Goal: Check status: Check status

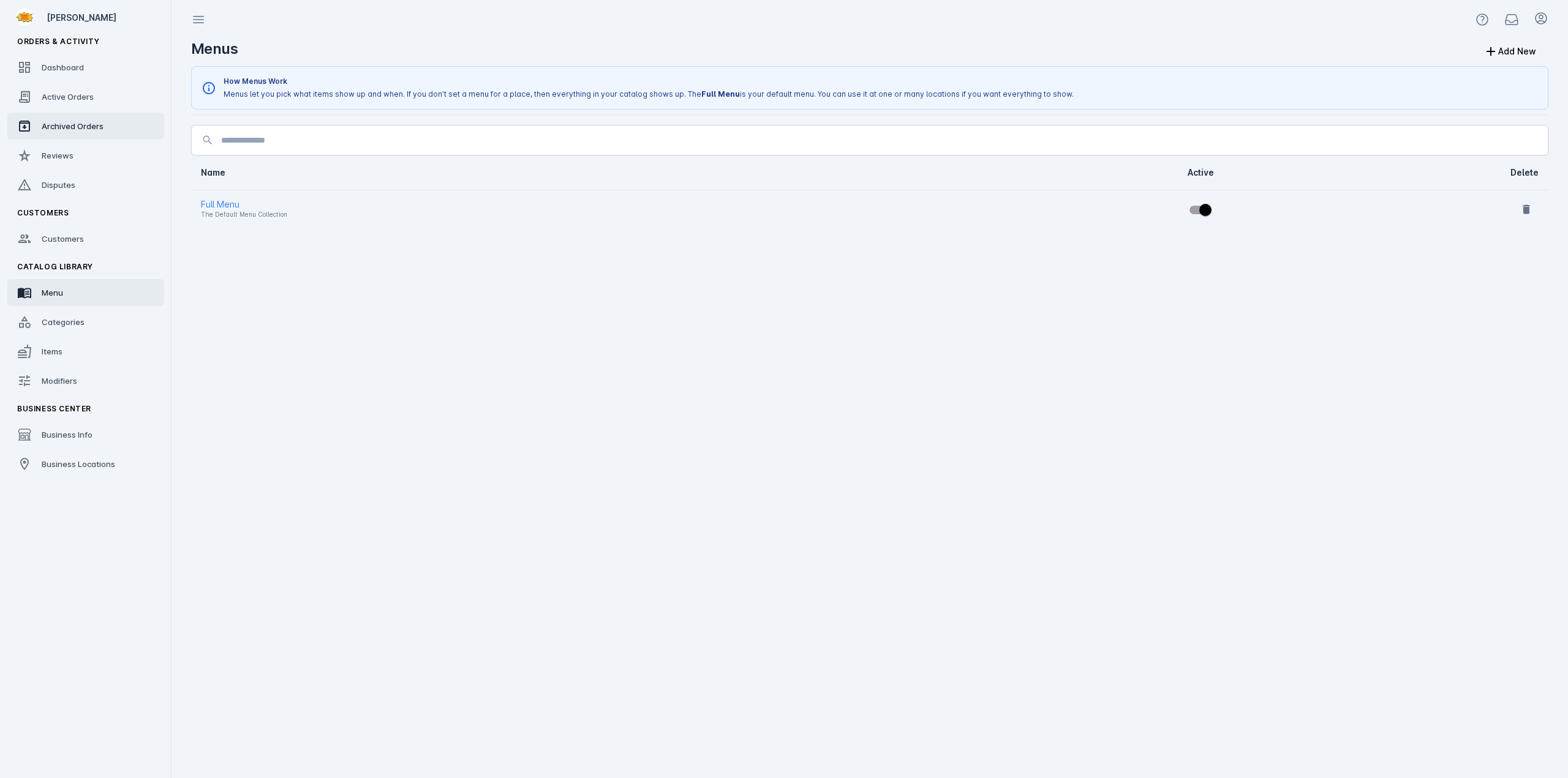
click at [67, 121] on div "Archived Orders" at bounding box center [72, 126] width 62 height 12
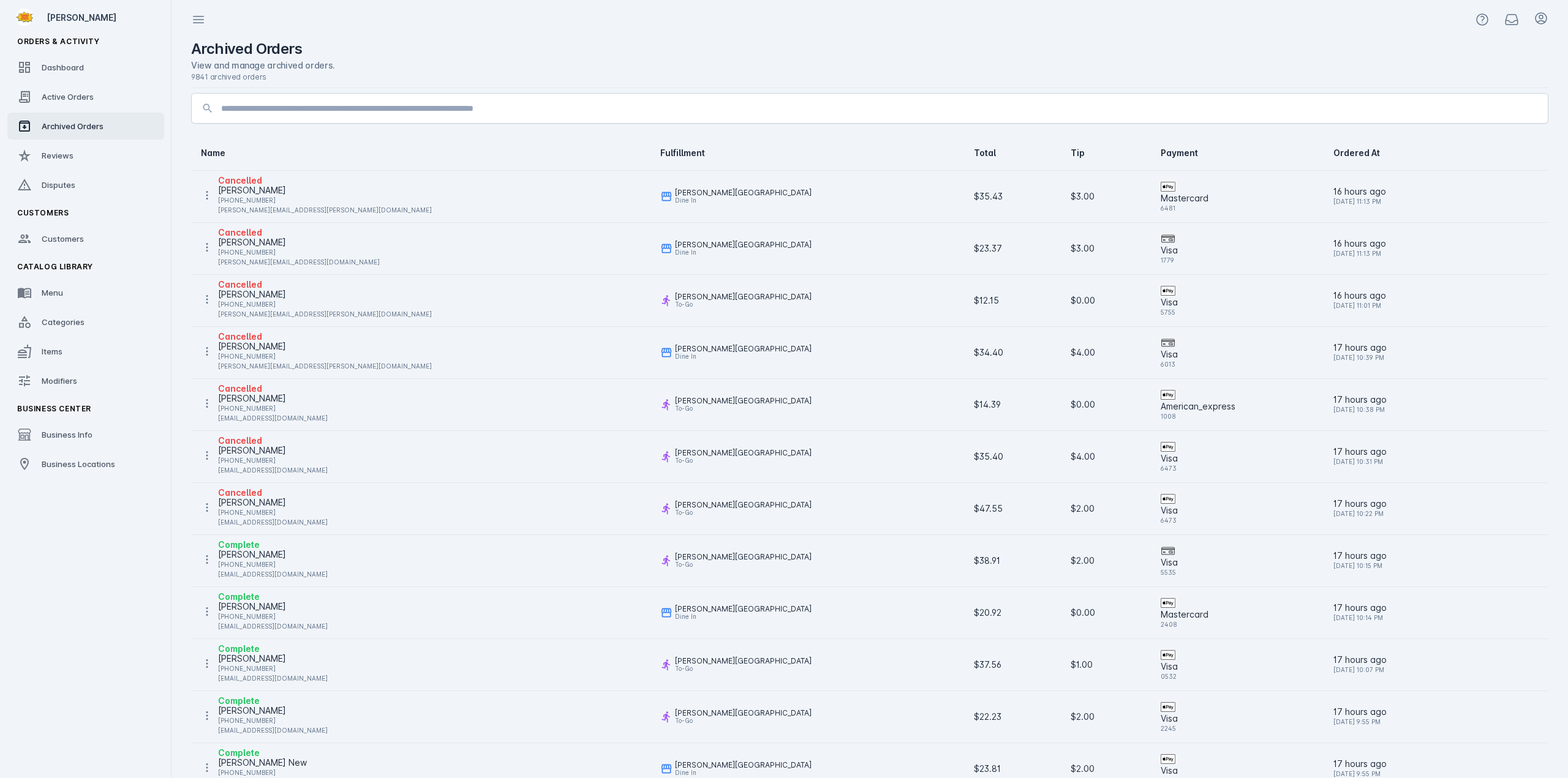
click at [241, 114] on input at bounding box center [880, 108] width 1317 height 14
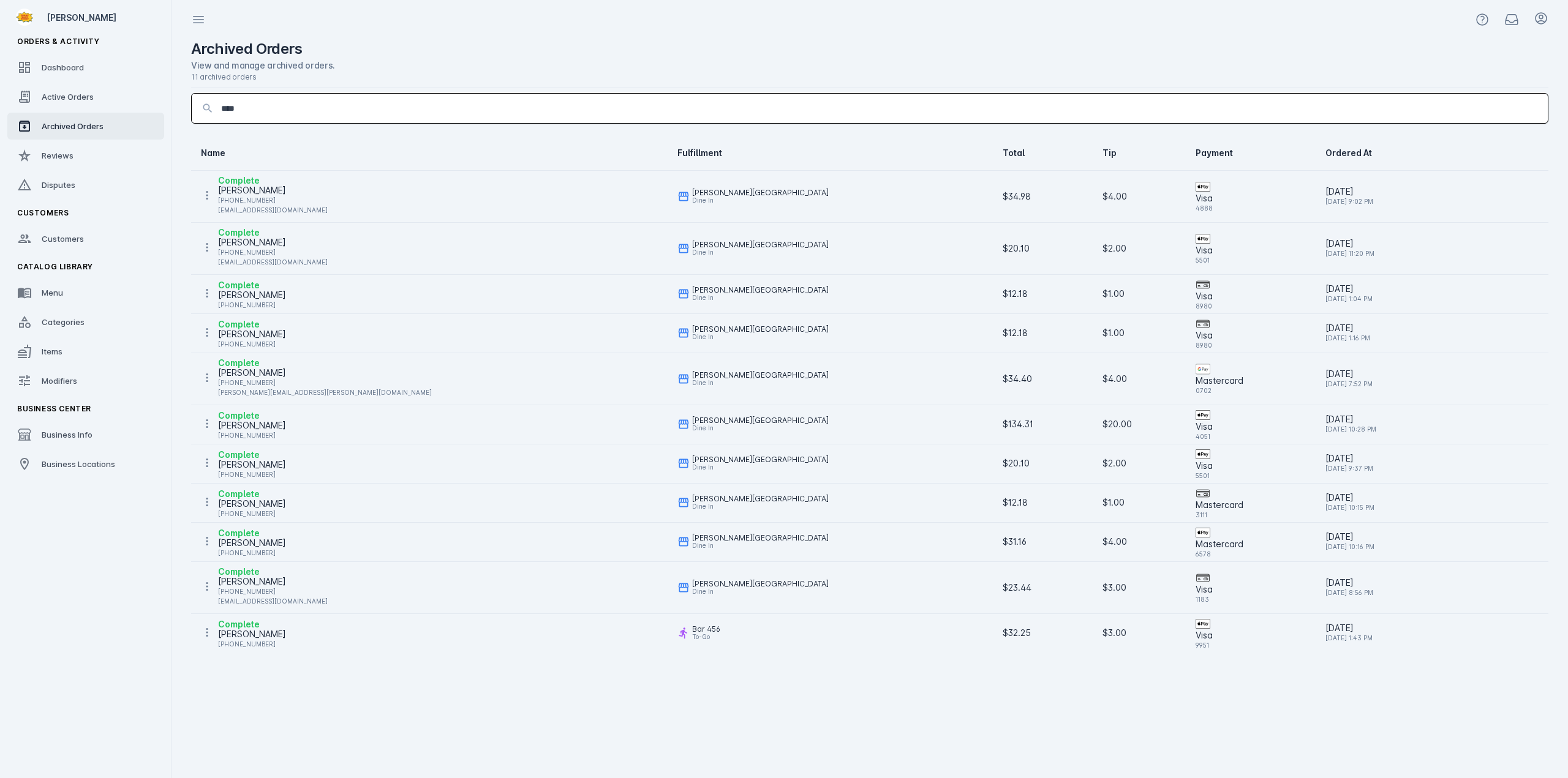
click at [300, 110] on input "****" at bounding box center [880, 108] width 1317 height 14
type input "*"
